Goal: Information Seeking & Learning: Learn about a topic

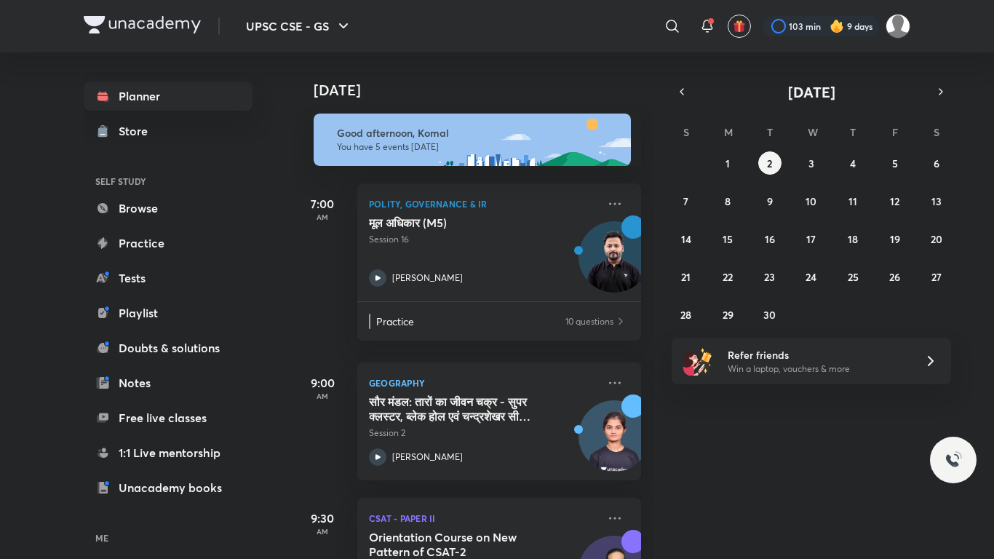
scroll to position [350, 0]
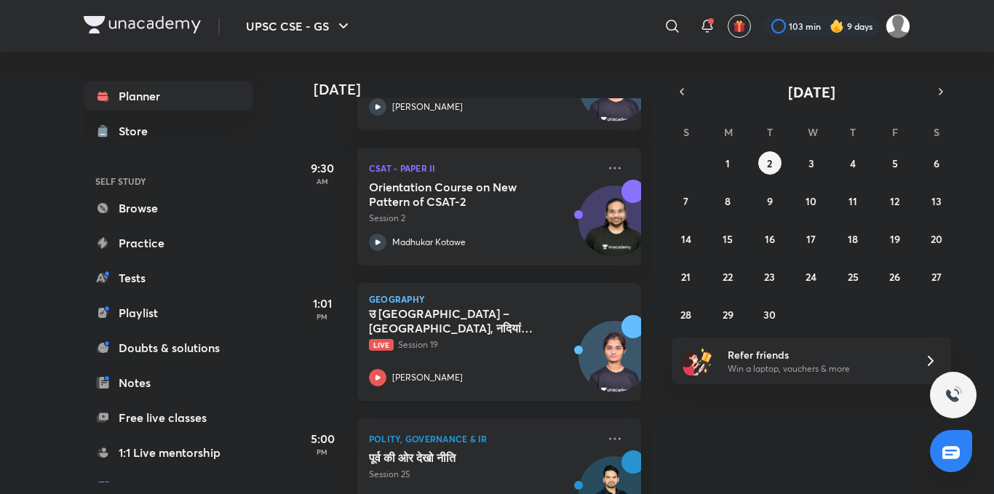
click at [382, 376] on icon at bounding box center [377, 377] width 17 height 17
